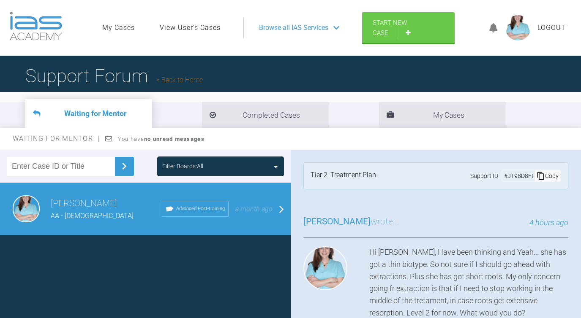
scroll to position [113, 0]
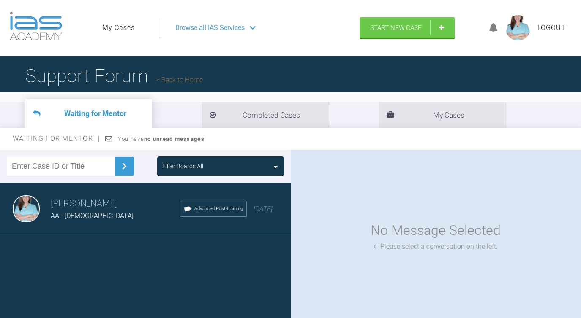
click at [96, 204] on h3 "[PERSON_NAME]" at bounding box center [115, 204] width 129 height 14
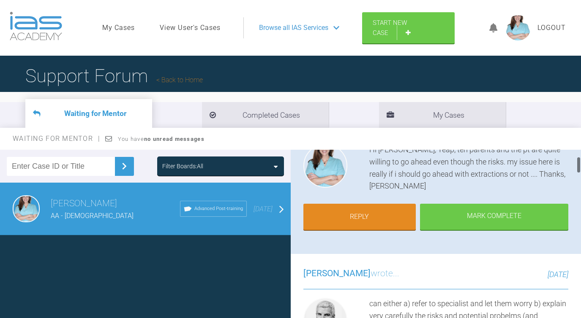
scroll to position [58, 0]
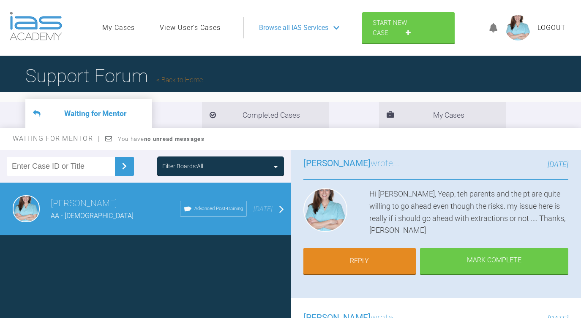
click at [381, 248] on link "Reply" at bounding box center [359, 261] width 113 height 26
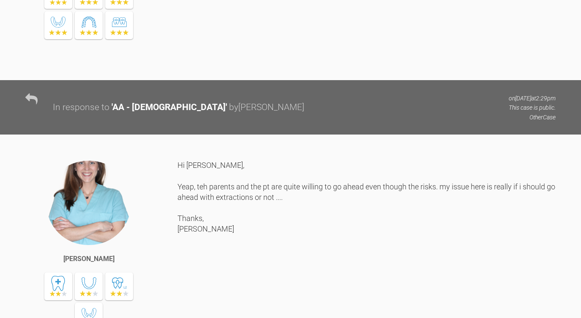
scroll to position [2192, 0]
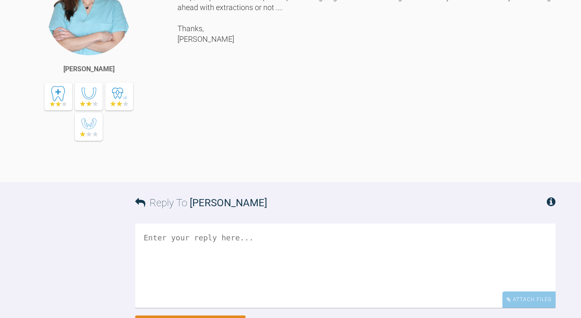
click at [300, 169] on div "Hi [PERSON_NAME], Yeap, teh parents and the pt are quite willing to go ahead ev…" at bounding box center [366, 69] width 378 height 199
